Goal: Find contact information: Find contact information

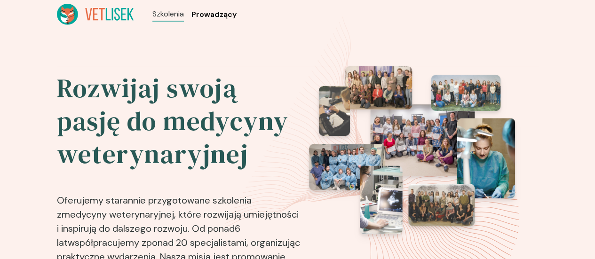
click at [191, 14] on span "Prowadzący" at bounding box center [213, 14] width 45 height 11
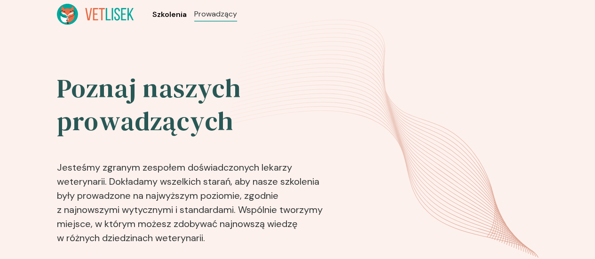
click at [152, 18] on span "Szkolenia" at bounding box center [169, 14] width 34 height 11
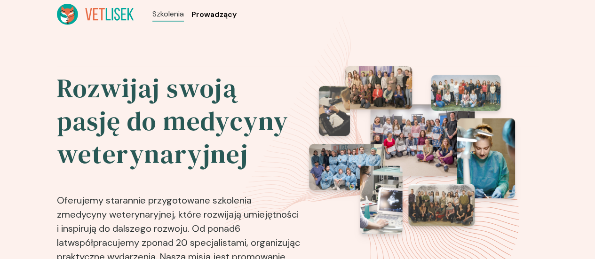
click at [191, 15] on span "Prowadzący" at bounding box center [213, 14] width 45 height 11
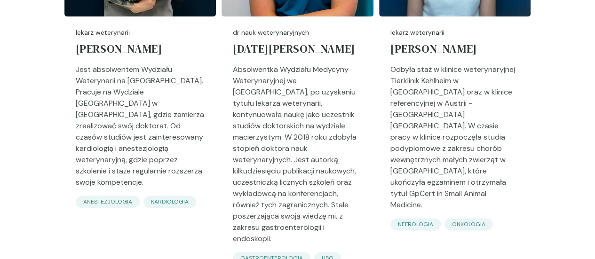
scroll to position [477, 0]
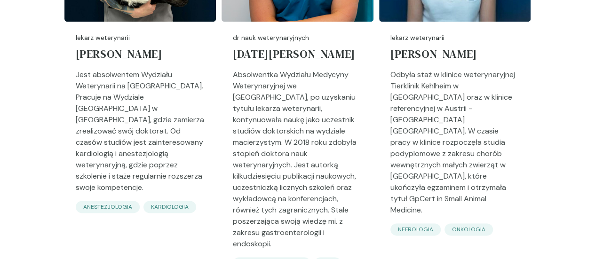
drag, startPoint x: 292, startPoint y: 149, endPoint x: 285, endPoint y: 158, distance: 12.0
click at [285, 158] on p "Absolwentka Wydziału Medycyny Weterynaryjnej we [GEOGRAPHIC_DATA], po uzyskaniu…" at bounding box center [297, 163] width 129 height 188
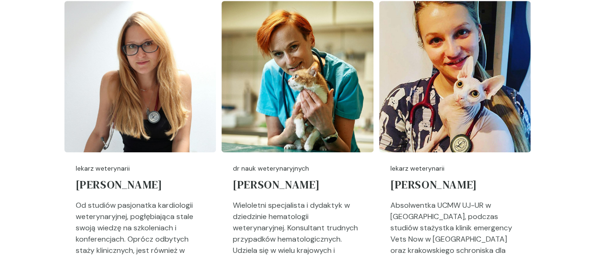
scroll to position [1955, 0]
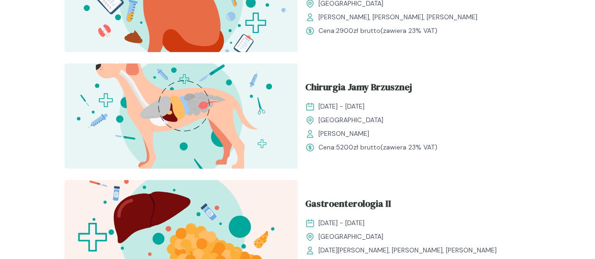
scroll to position [1282, 0]
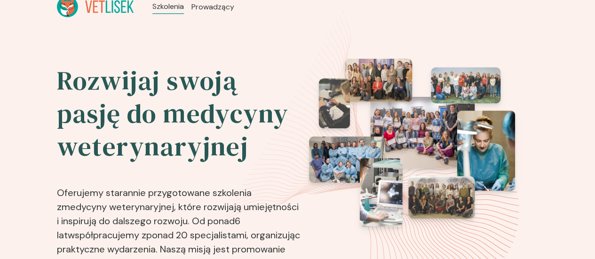
scroll to position [0, 0]
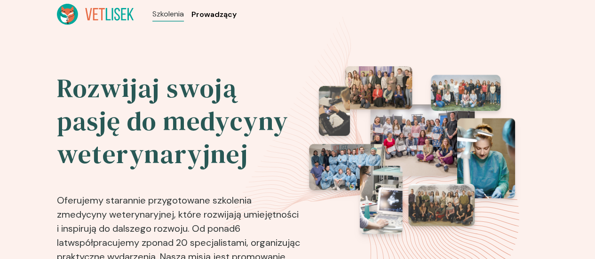
click at [191, 17] on span "Prowadzący" at bounding box center [213, 14] width 45 height 11
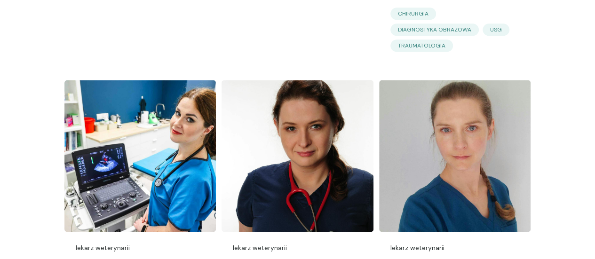
scroll to position [2385, 0]
